Goal: Information Seeking & Learning: Check status

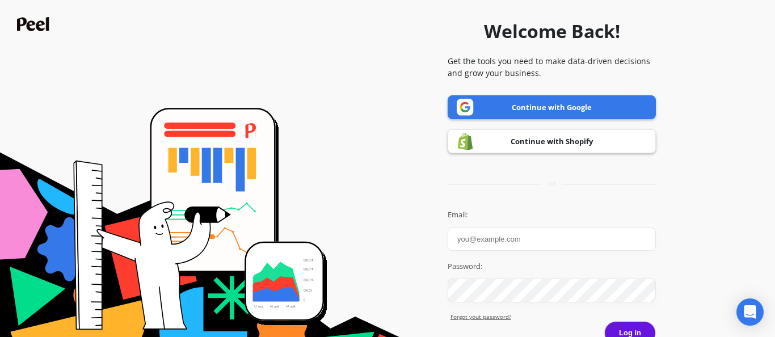
click at [484, 242] on input "Email:" at bounding box center [552, 239] width 208 height 23
type input "[EMAIL_ADDRESS][DOMAIN_NAME]"
click at [515, 106] on link "Continue with Google" at bounding box center [552, 107] width 208 height 24
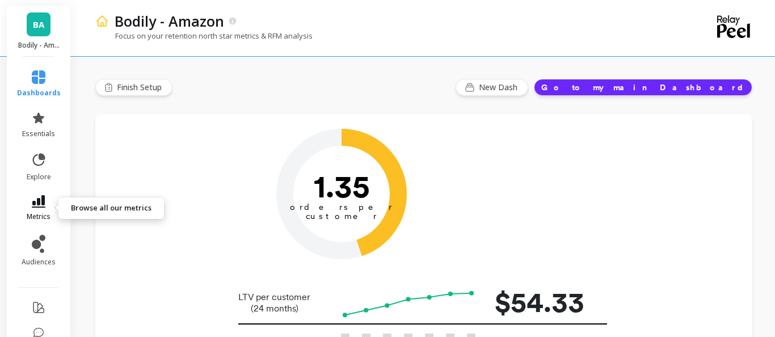
click at [42, 198] on icon at bounding box center [39, 201] width 14 height 12
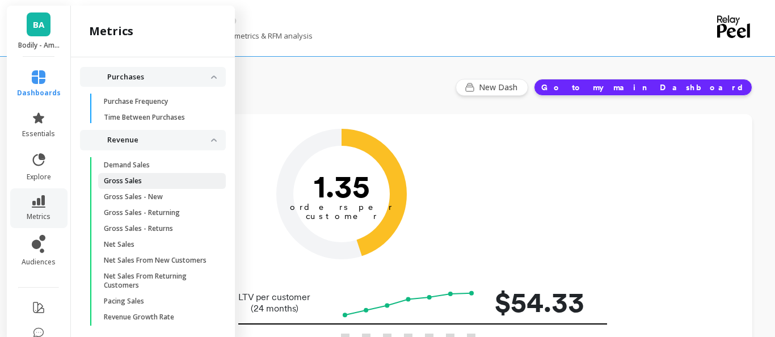
scroll to position [1746, 0]
click at [129, 183] on p "Gross Sales" at bounding box center [123, 183] width 38 height 9
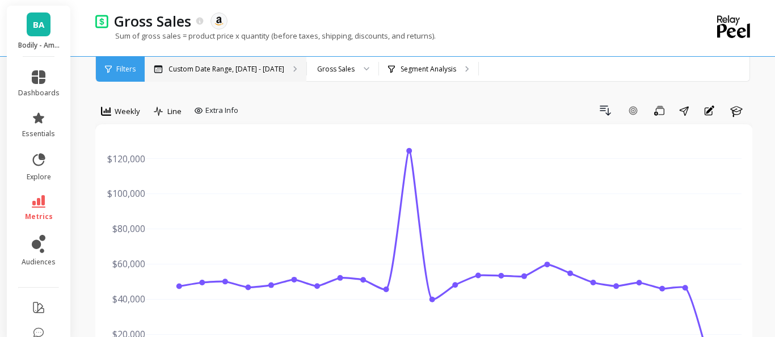
click at [269, 61] on div "Custom Date Range, [DATE] - [DATE]" at bounding box center [226, 69] width 162 height 25
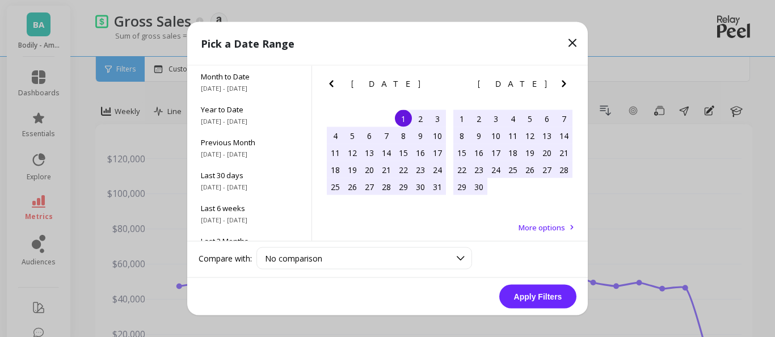
click at [331, 79] on icon "Previous Month" at bounding box center [332, 84] width 14 height 14
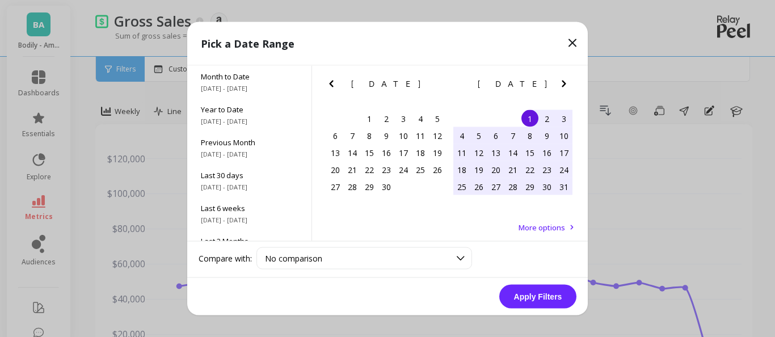
click at [331, 83] on icon "Previous Month" at bounding box center [332, 84] width 14 height 14
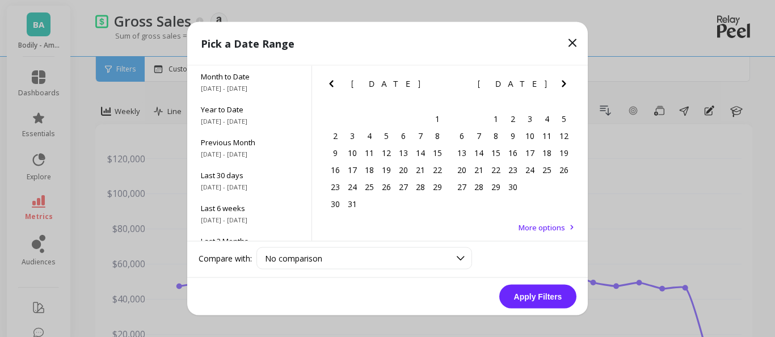
click at [331, 83] on icon "Previous Month" at bounding box center [332, 84] width 14 height 14
click at [406, 170] on div "21" at bounding box center [403, 169] width 17 height 17
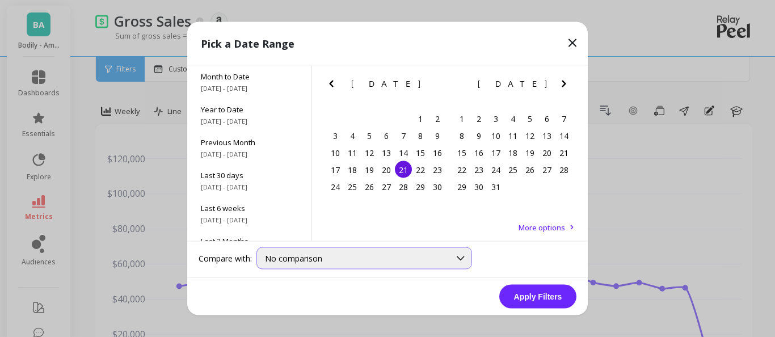
click at [451, 259] on div at bounding box center [461, 258] width 22 height 21
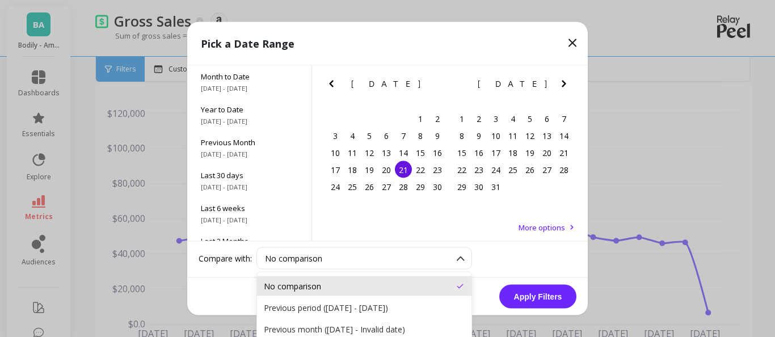
scroll to position [52, 0]
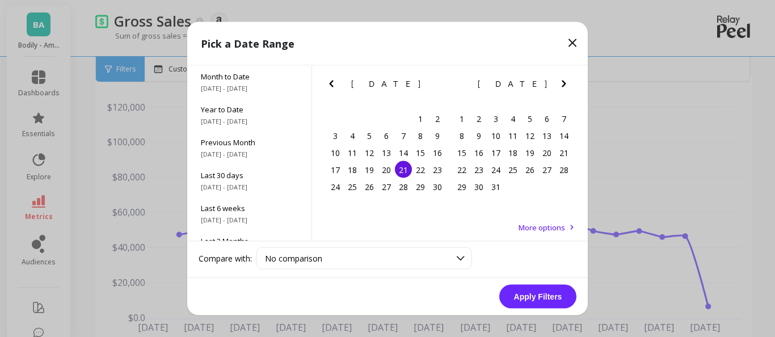
click at [533, 226] on span "More options" at bounding box center [542, 227] width 47 height 10
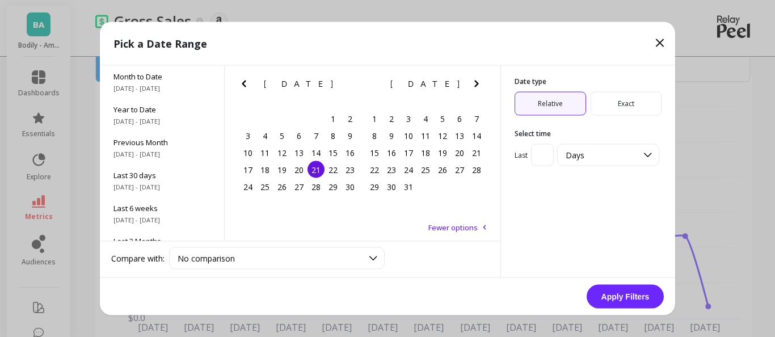
click at [477, 82] on icon "Next Month" at bounding box center [476, 84] width 4 height 7
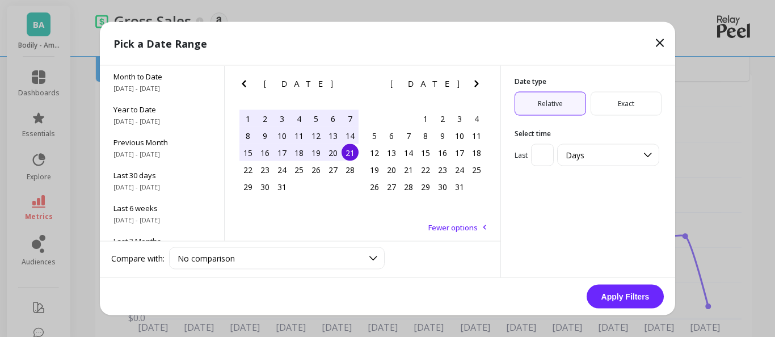
click at [477, 82] on icon "Next Month" at bounding box center [476, 84] width 4 height 7
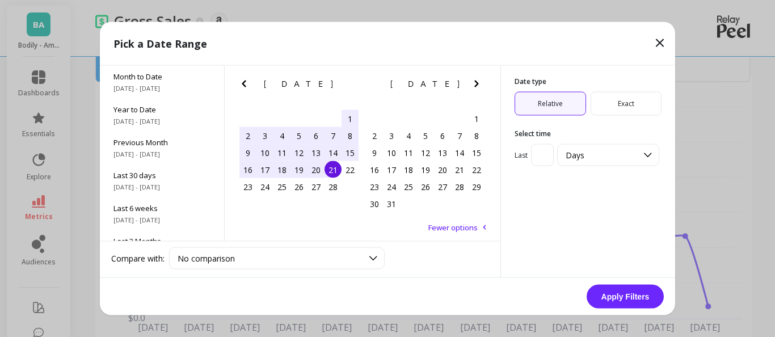
click at [477, 82] on icon "Next Month" at bounding box center [476, 84] width 4 height 7
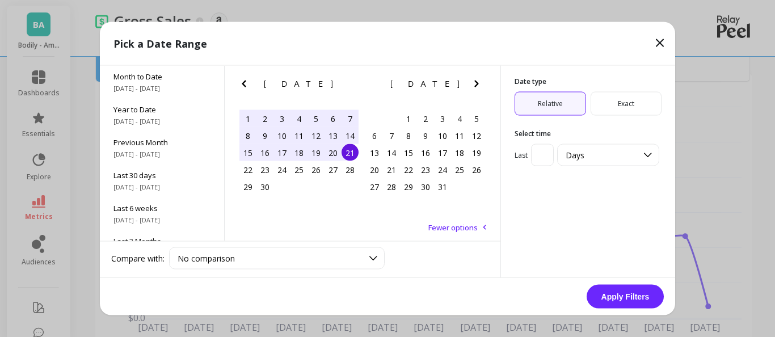
click at [477, 82] on icon "Next Month" at bounding box center [476, 84] width 4 height 7
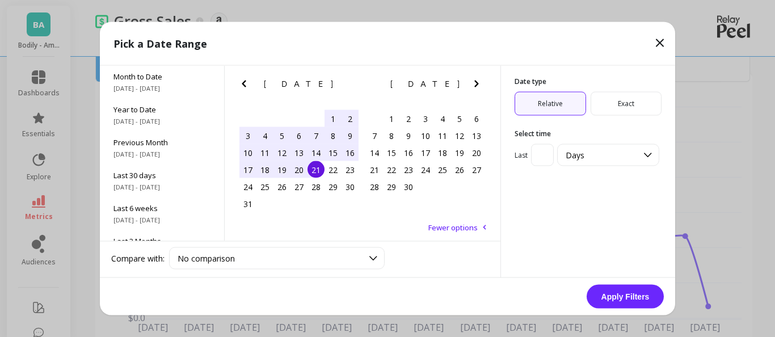
click at [476, 86] on icon "Next Month" at bounding box center [476, 84] width 4 height 7
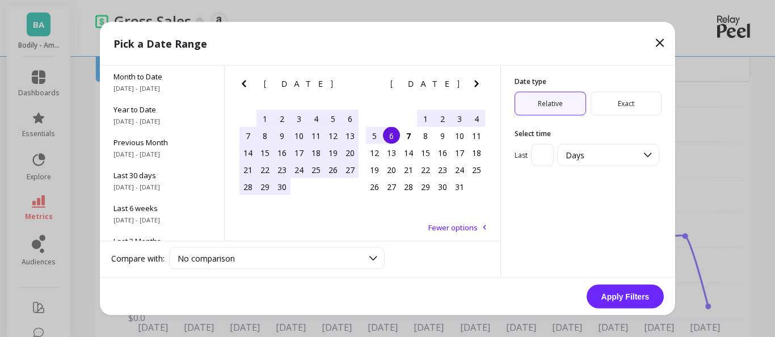
click at [397, 136] on div "6" at bounding box center [391, 135] width 17 height 17
click at [624, 295] on button "Apply Filters" at bounding box center [625, 297] width 77 height 24
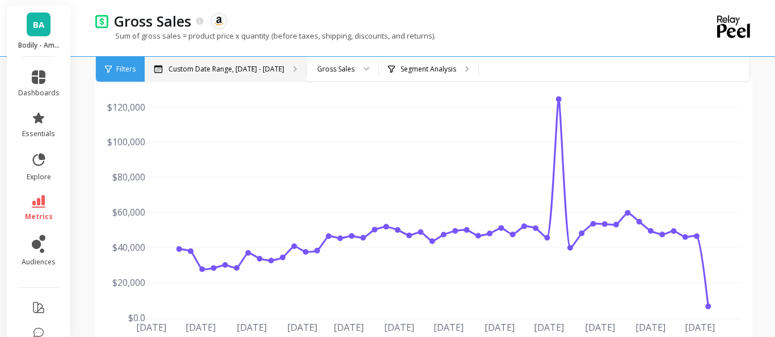
click at [256, 69] on p "Custom Date Range, [DATE] - [DATE]" at bounding box center [227, 69] width 116 height 9
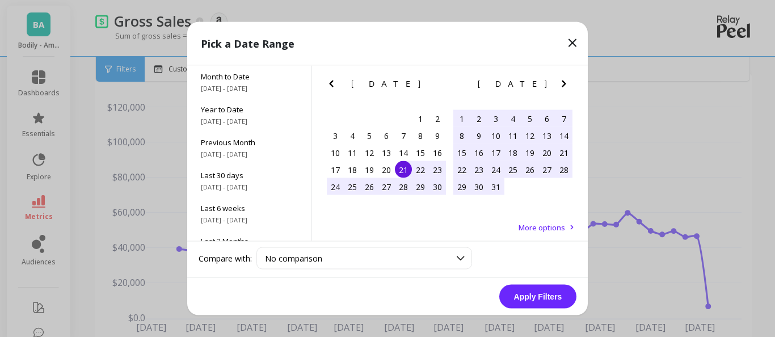
click at [331, 82] on icon "Previous Month" at bounding box center [331, 84] width 4 height 7
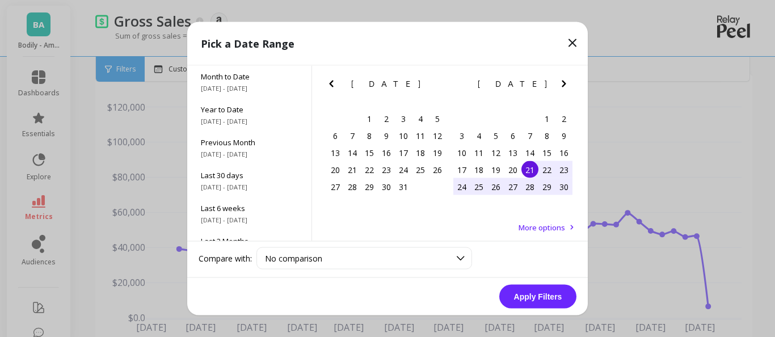
click at [331, 82] on icon "Previous Month" at bounding box center [331, 84] width 4 height 7
click at [334, 83] on icon "Previous Month" at bounding box center [332, 84] width 14 height 14
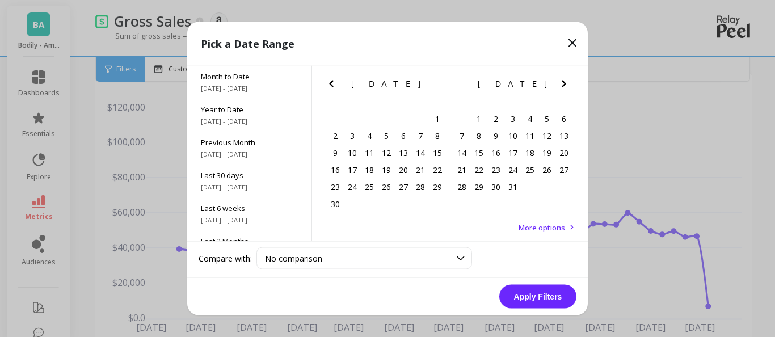
click at [334, 83] on icon "Previous Month" at bounding box center [332, 84] width 14 height 14
click at [391, 133] on div "10" at bounding box center [386, 135] width 17 height 17
click at [562, 85] on icon "Next Month" at bounding box center [564, 84] width 14 height 14
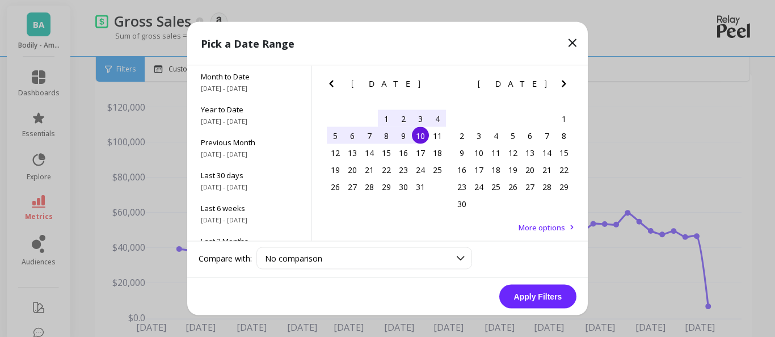
click at [562, 85] on icon "Next Month" at bounding box center [564, 84] width 14 height 14
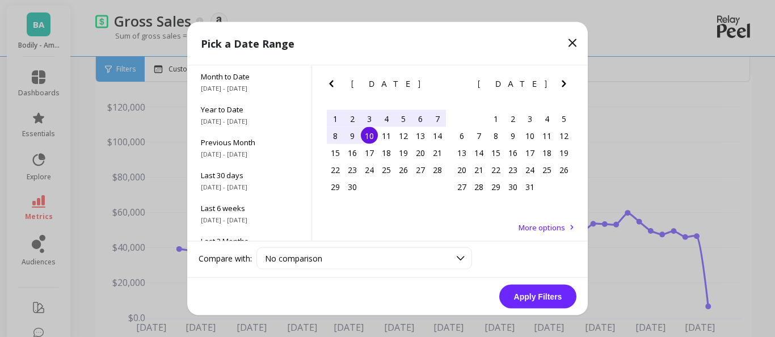
click at [562, 85] on icon "Next Month" at bounding box center [564, 84] width 14 height 14
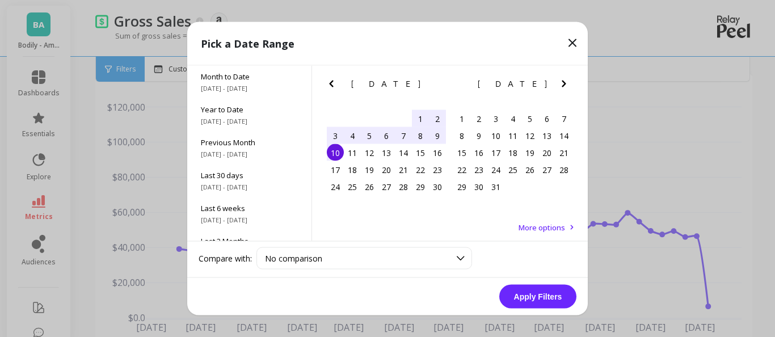
click at [562, 85] on icon "Next Month" at bounding box center [564, 84] width 14 height 14
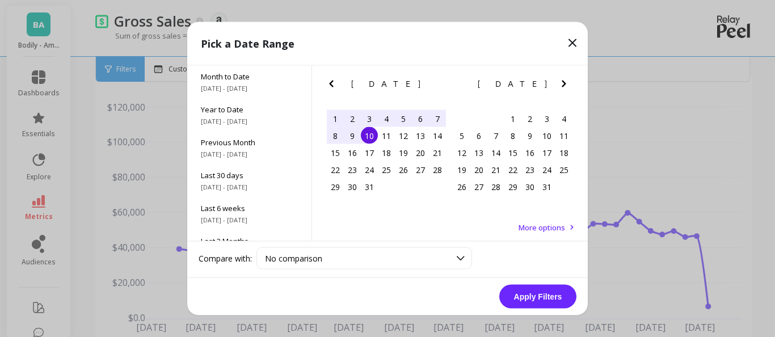
click at [562, 85] on icon "Next Month" at bounding box center [564, 84] width 14 height 14
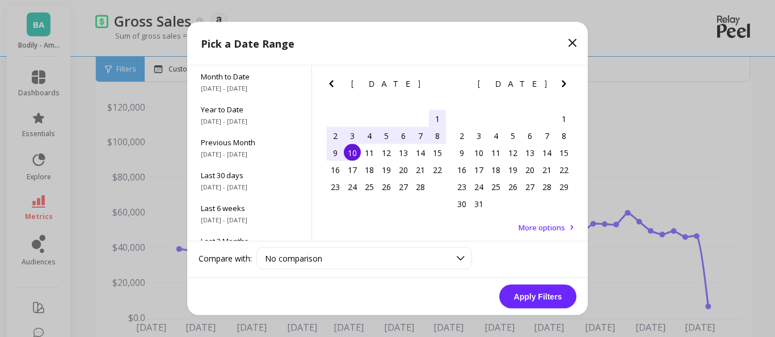
click at [562, 85] on icon "Next Month" at bounding box center [564, 84] width 14 height 14
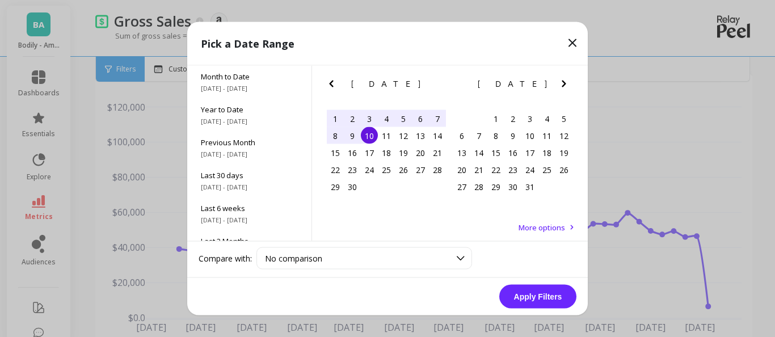
click at [562, 85] on icon "Next Month" at bounding box center [564, 84] width 14 height 14
click at [355, 137] on div "6" at bounding box center [352, 135] width 17 height 17
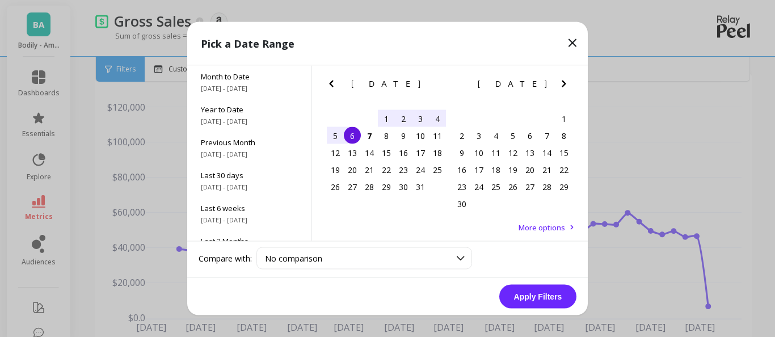
click at [536, 297] on button "Apply Filters" at bounding box center [537, 297] width 77 height 24
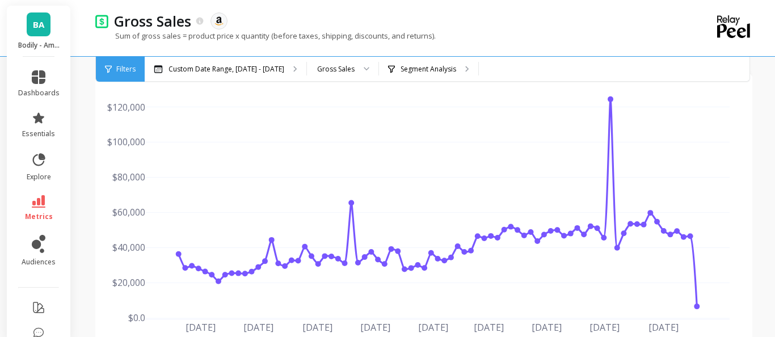
click at [37, 30] on span "BA" at bounding box center [38, 24] width 11 height 13
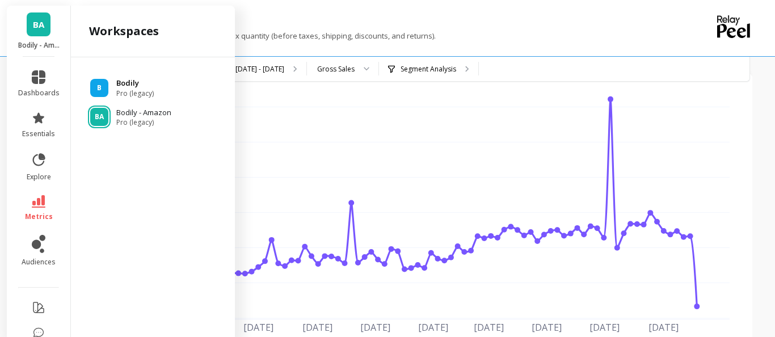
click at [127, 91] on span "Pro (legacy)" at bounding box center [134, 93] width 37 height 9
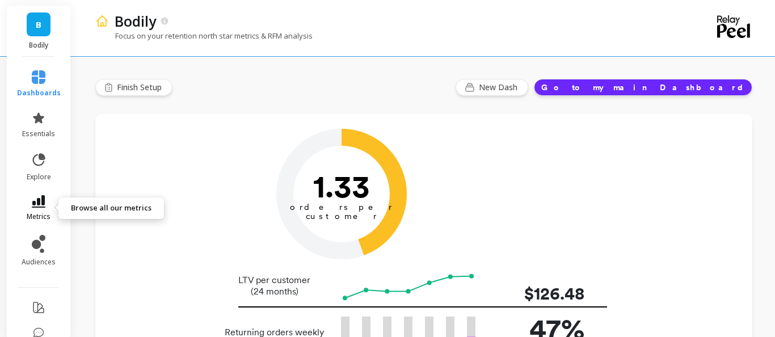
click at [41, 199] on icon at bounding box center [39, 201] width 14 height 12
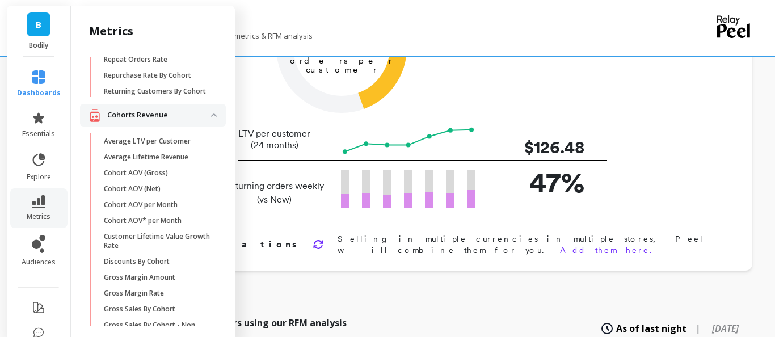
scroll to position [287, 0]
click at [134, 142] on p "Average LTV per Customer" at bounding box center [147, 141] width 87 height 9
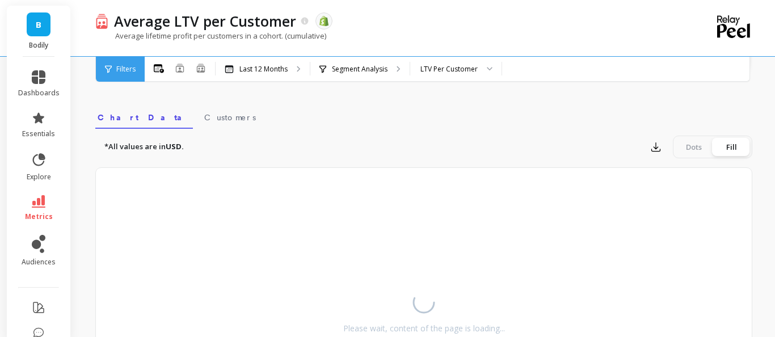
click at [122, 66] on span "Filters" at bounding box center [125, 69] width 19 height 9
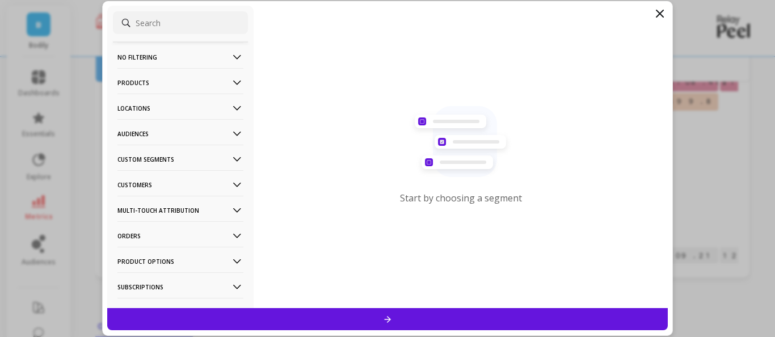
click at [662, 14] on icon at bounding box center [660, 14] width 14 height 14
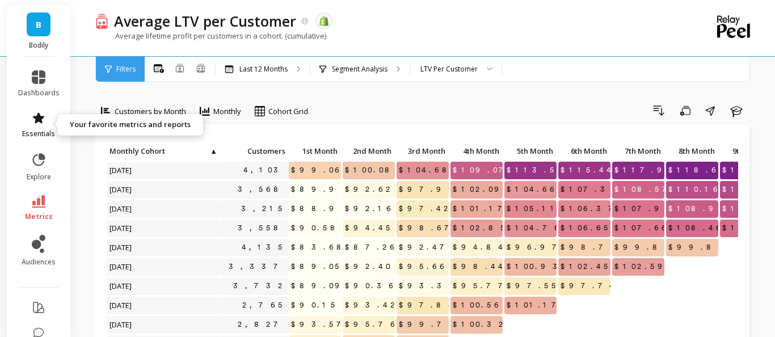
click at [40, 123] on icon at bounding box center [38, 117] width 11 height 11
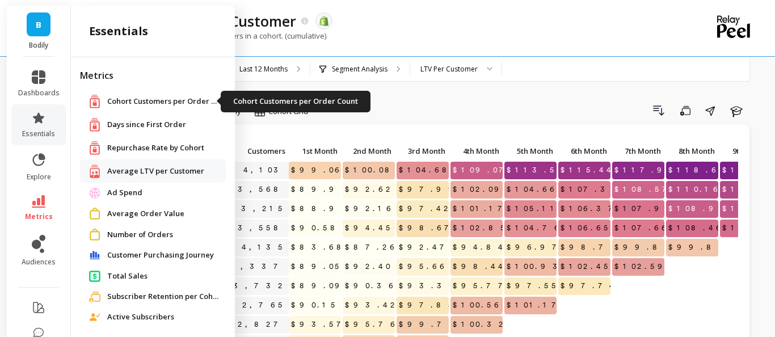
click at [169, 99] on span "Cohort Customers per Order Count" at bounding box center [163, 101] width 113 height 11
